Goal: Task Accomplishment & Management: Manage account settings

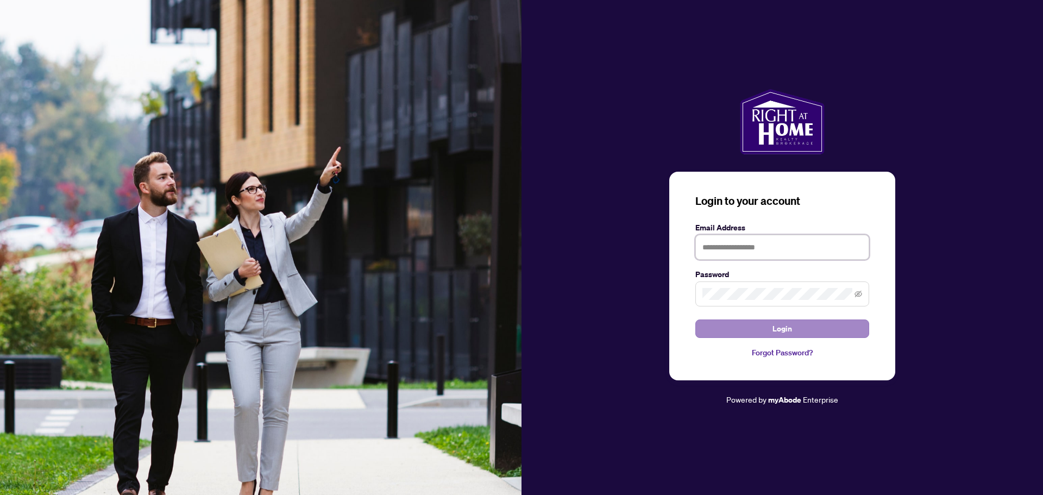
type input "**********"
click at [789, 325] on span "Login" at bounding box center [782, 328] width 20 height 17
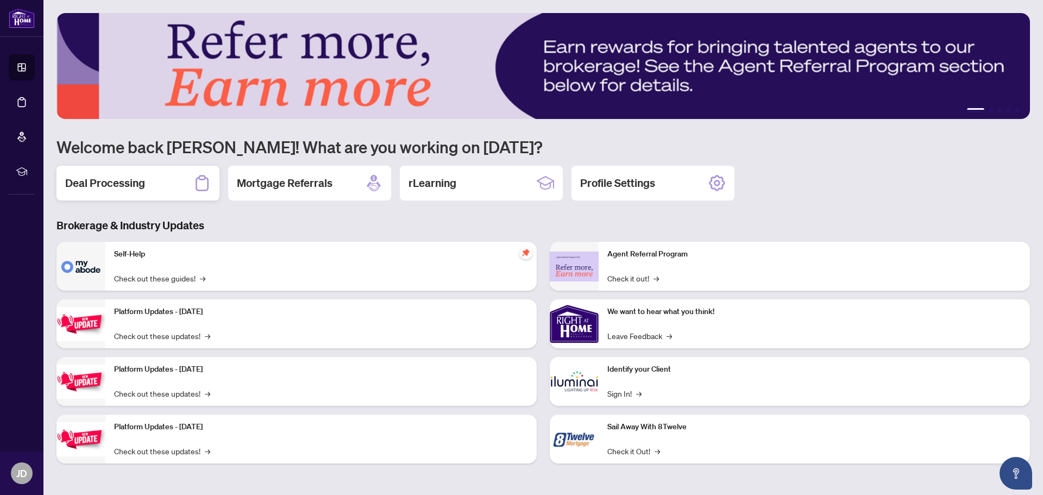
click at [130, 179] on h2 "Deal Processing" at bounding box center [105, 182] width 80 height 15
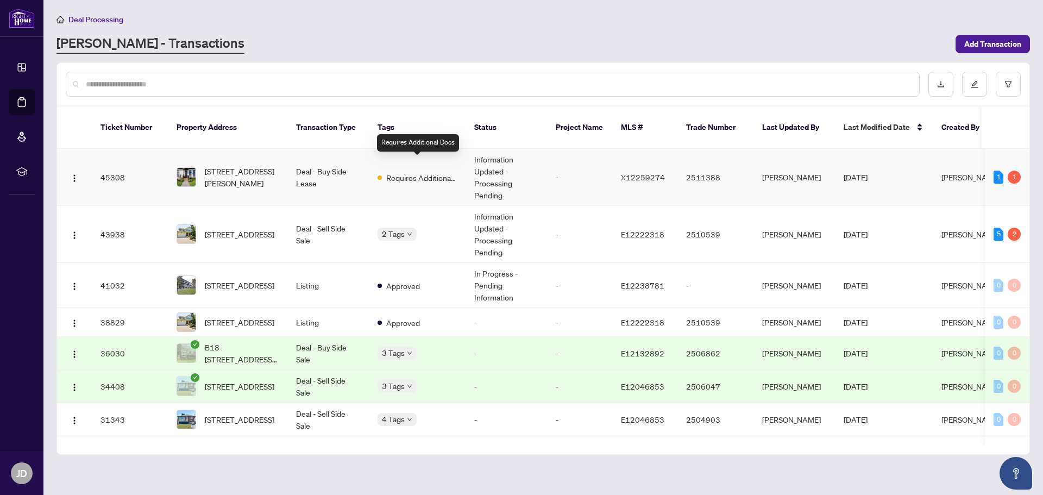
click at [404, 172] on span "Requires Additional Docs" at bounding box center [421, 178] width 71 height 12
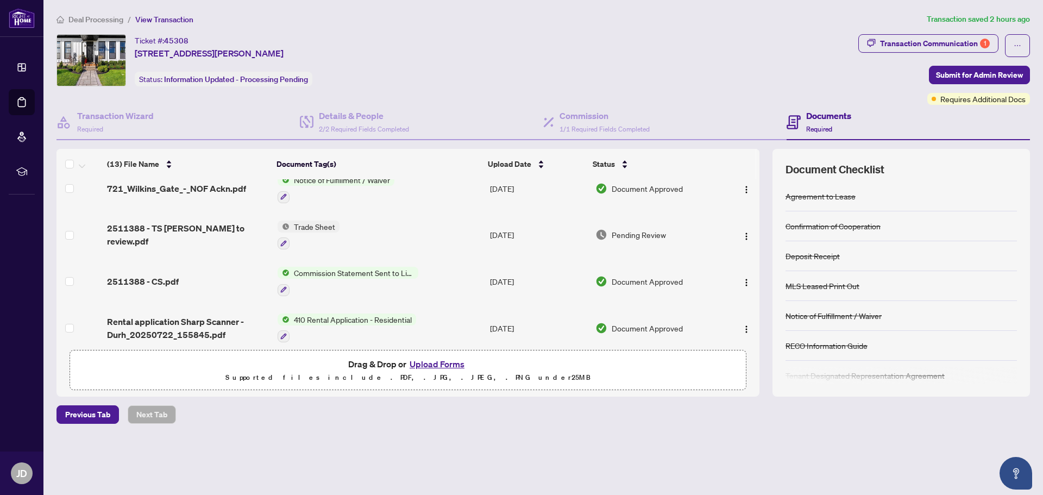
scroll to position [203, 0]
click at [295, 220] on span "Trade Sheet" at bounding box center [314, 224] width 50 height 12
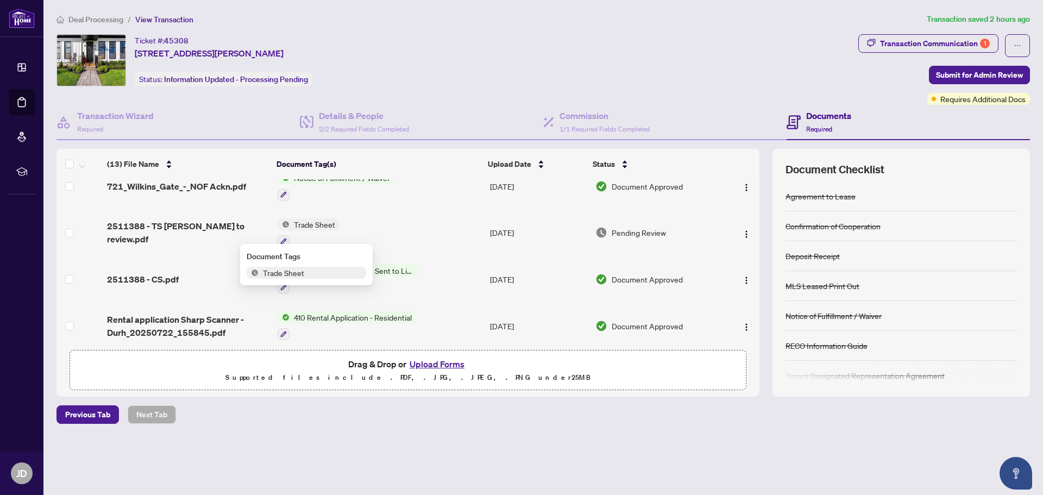
click at [288, 273] on span "Trade Sheet" at bounding box center [284, 273] width 50 height 12
